Goal: Task Accomplishment & Management: Use online tool/utility

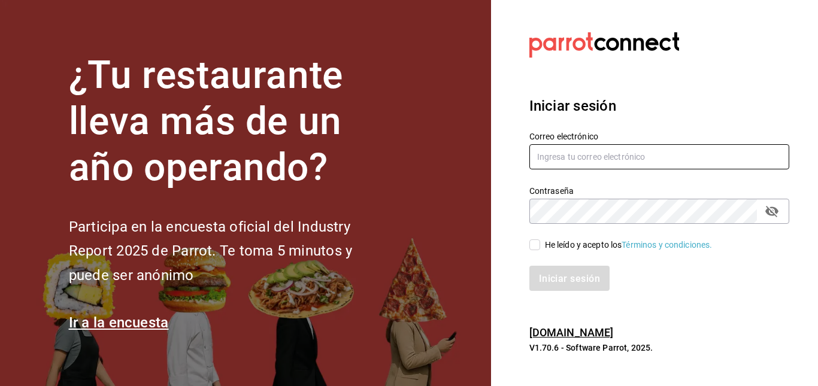
click at [612, 160] on input "text" at bounding box center [659, 156] width 260 height 25
type input "carlos.bautista@grupocosteno.com"
click at [539, 241] on input "He leído y acepto los Términos y condiciones." at bounding box center [534, 245] width 11 height 11
checkbox input "true"
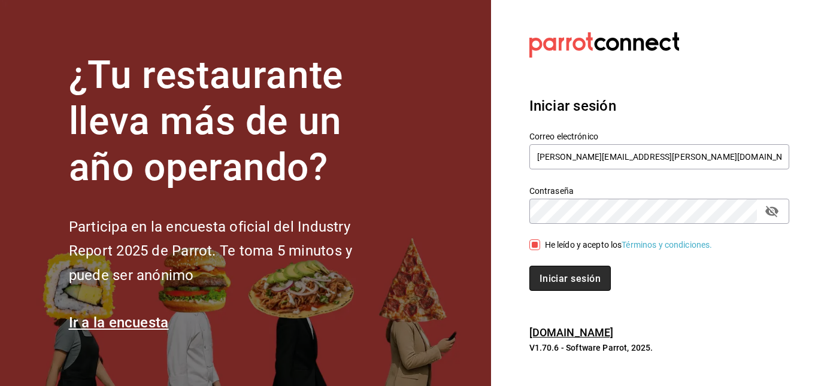
click at [558, 270] on button "Iniciar sesión" at bounding box center [569, 278] width 81 height 25
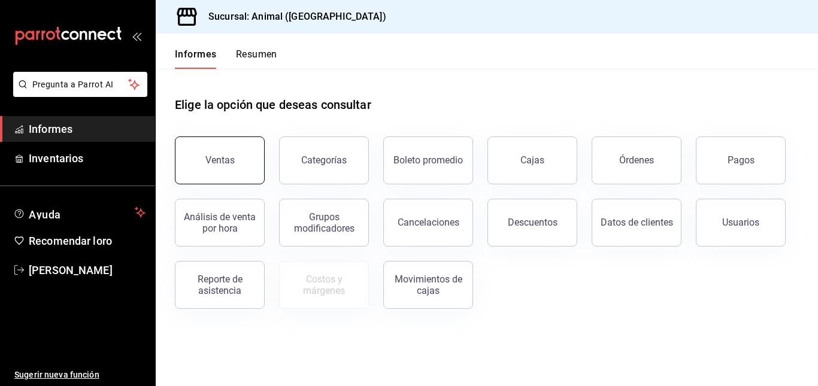
click at [221, 159] on font "Ventas" at bounding box center [219, 159] width 29 height 11
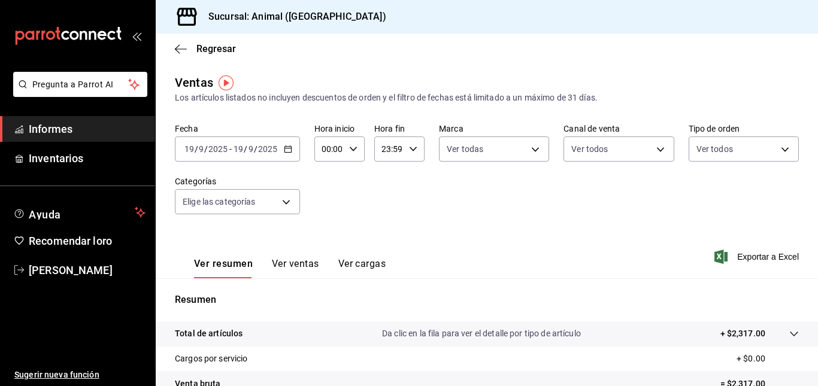
click at [287, 144] on div "[DATE] [DATE] - [DATE] [DATE]" at bounding box center [237, 149] width 125 height 25
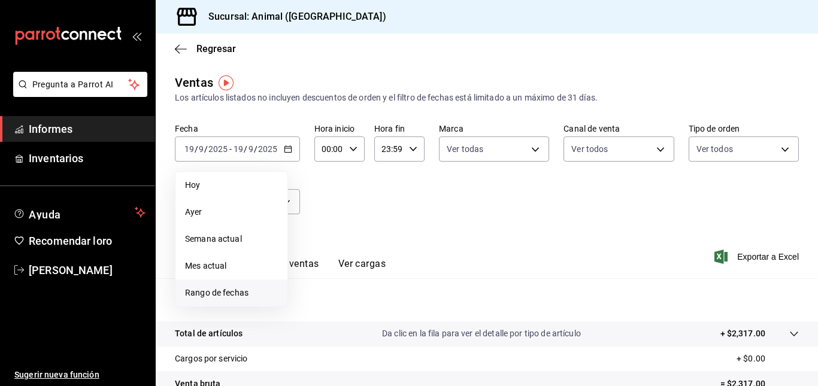
click at [213, 286] on li "Rango de fechas" at bounding box center [231, 293] width 112 height 27
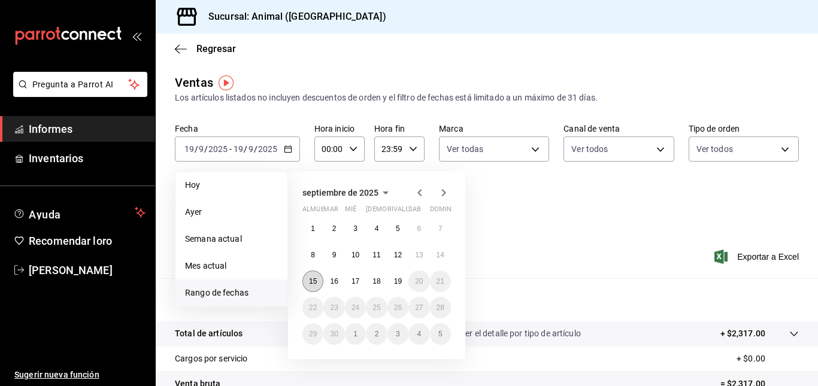
click at [316, 277] on button "15" at bounding box center [312, 282] width 21 height 22
click at [404, 282] on button "19" at bounding box center [397, 282] width 21 height 22
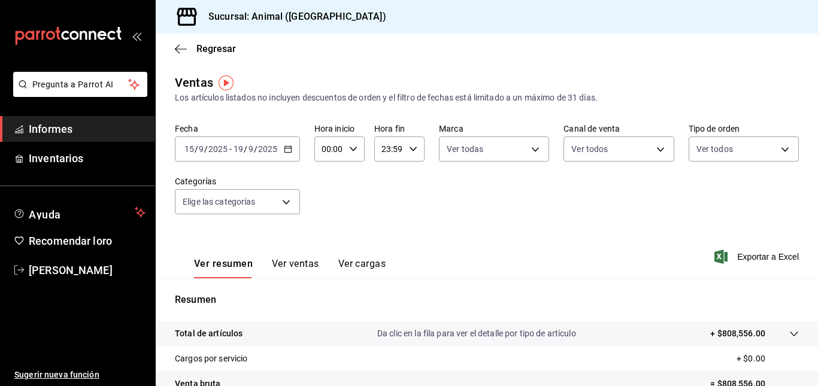
click at [360, 147] on div "00:00 Hora inicio" at bounding box center [339, 149] width 50 height 25
click at [323, 205] on font "05" at bounding box center [327, 209] width 10 height 10
type input "05:00"
click at [417, 148] on div at bounding box center [409, 193] width 818 height 386
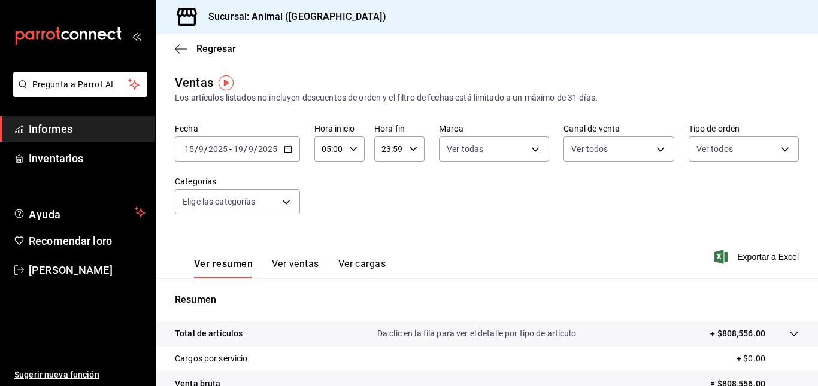
click at [414, 148] on icon "button" at bounding box center [413, 149] width 8 height 8
click at [413, 183] on font "00" at bounding box center [410, 180] width 10 height 10
click at [384, 208] on font "05" at bounding box center [385, 206] width 10 height 10
type input "05:00"
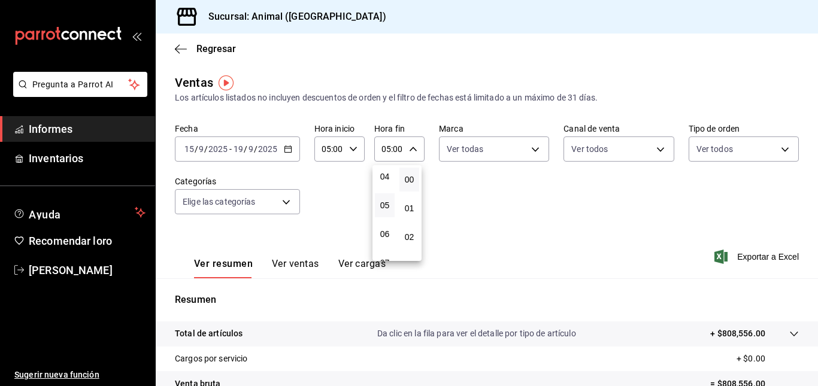
click at [743, 259] on div at bounding box center [409, 193] width 818 height 386
click at [742, 257] on font "Exportar a Excel" at bounding box center [768, 257] width 62 height 10
